Goal: Find contact information

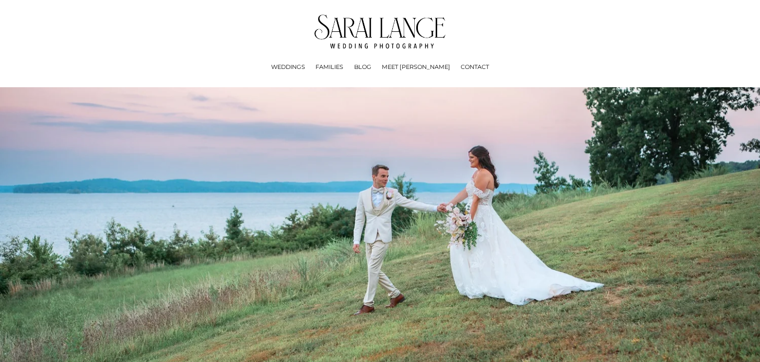
click at [461, 65] on link "CONTACT" at bounding box center [475, 67] width 28 height 10
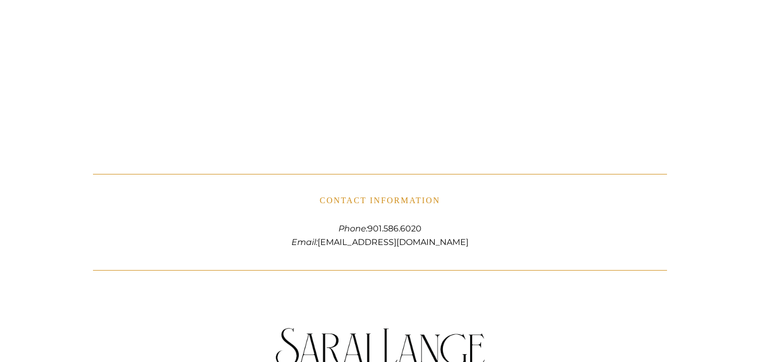
scroll to position [809, 0]
drag, startPoint x: 435, startPoint y: 226, endPoint x: 371, endPoint y: 226, distance: 64.3
click at [371, 226] on p "Phone: 901.586.6020 Email: info@sarailangephotography.com" at bounding box center [380, 233] width 574 height 27
copy p "901.586.6020"
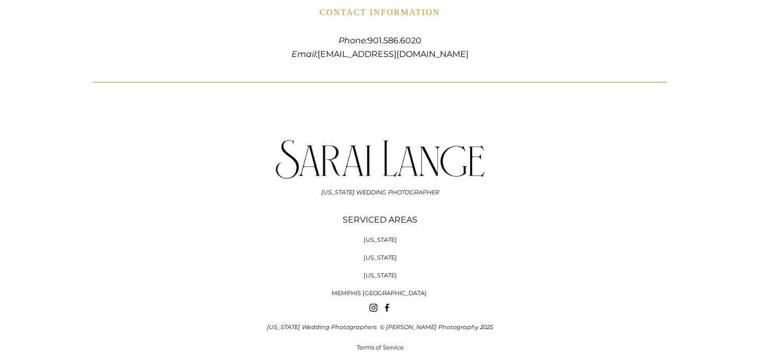
scroll to position [1040, 0]
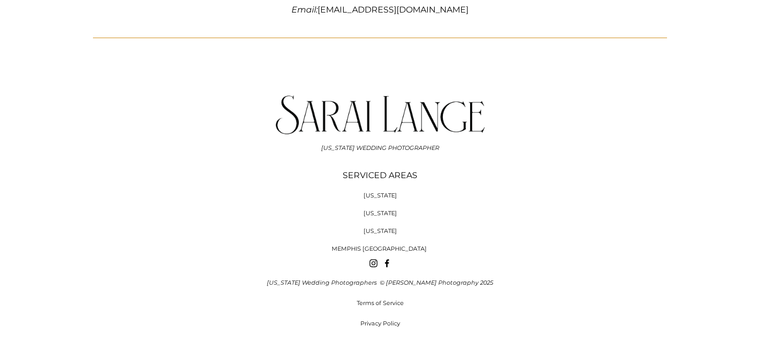
click at [390, 262] on use "Facebook" at bounding box center [387, 263] width 17 height 17
